Goal: Task Accomplishment & Management: Manage account settings

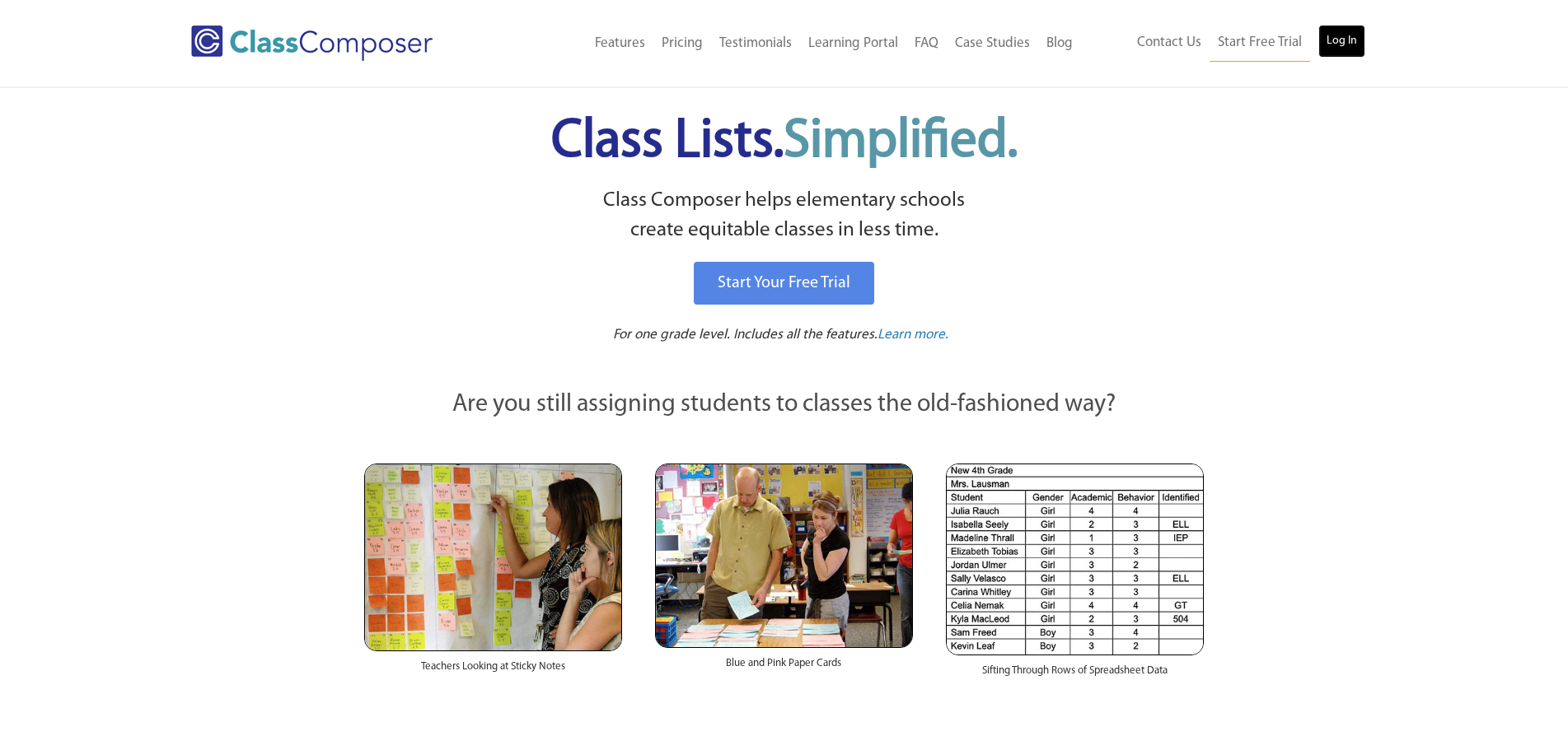
click at [1352, 47] on link "Log In" at bounding box center [1342, 41] width 47 height 33
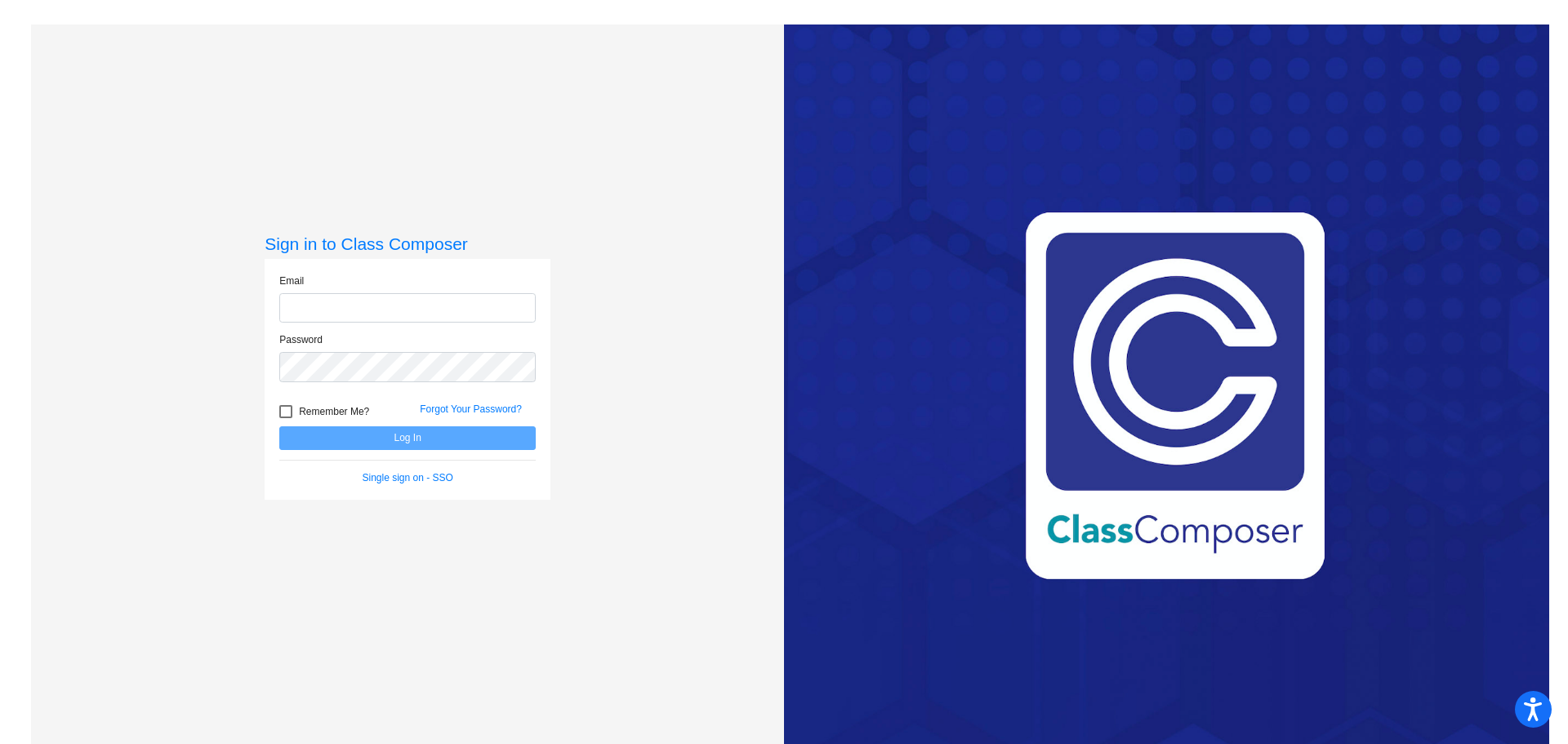
type input "[EMAIL_ADDRESS][DOMAIN_NAME]"
click at [447, 439] on button "Log In" at bounding box center [408, 438] width 257 height 24
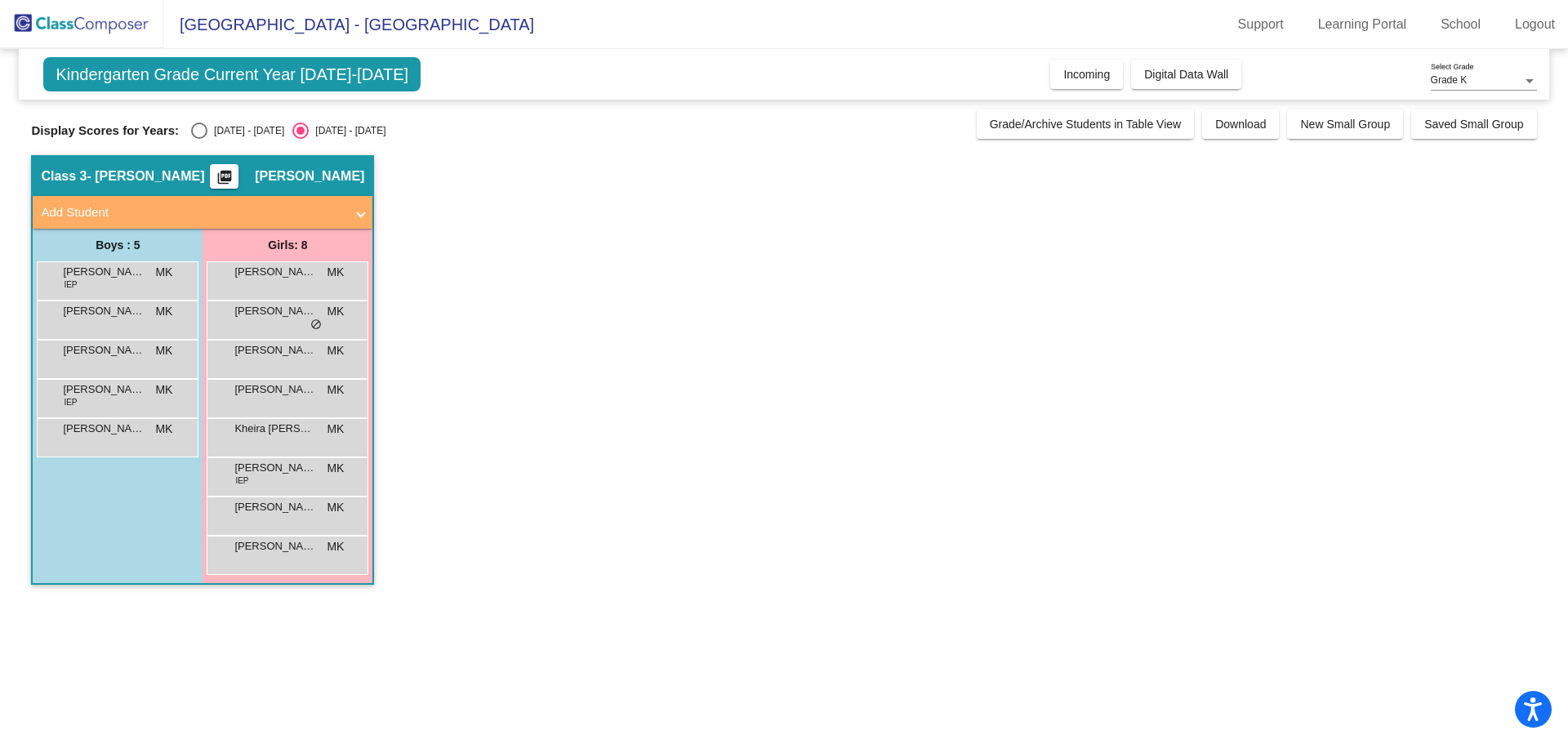
drag, startPoint x: 442, startPoint y: 623, endPoint x: 446, endPoint y: 614, distance: 9.8
click at [446, 617] on mat-sidenav-content "Grade K Select Grade Kindergarten Grade Current Year [DATE]-[DATE] Add, Move, o…" at bounding box center [784, 396] width 1568 height 695
